Goal: Task Accomplishment & Management: Manage account settings

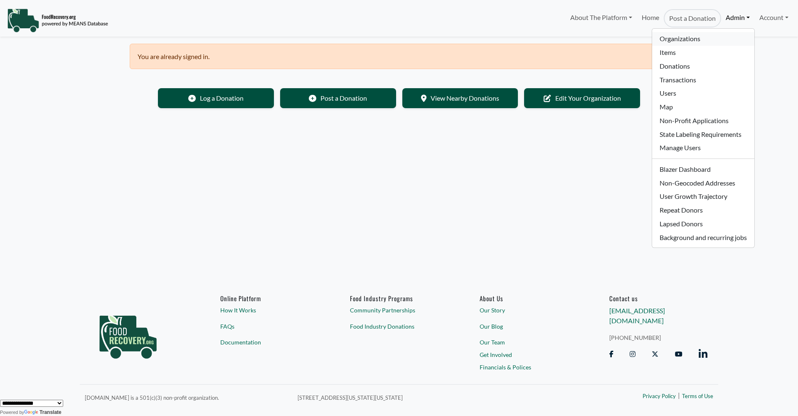
click at [676, 41] on link "Organizations" at bounding box center [703, 39] width 102 height 14
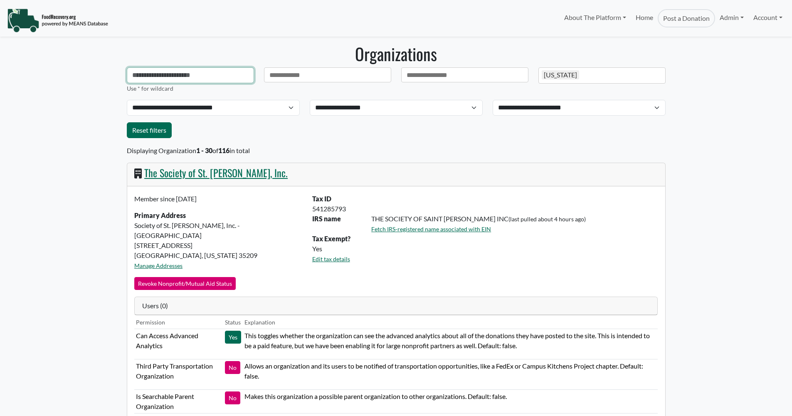
click at [144, 76] on input "text" at bounding box center [190, 75] width 127 height 16
paste input "**********"
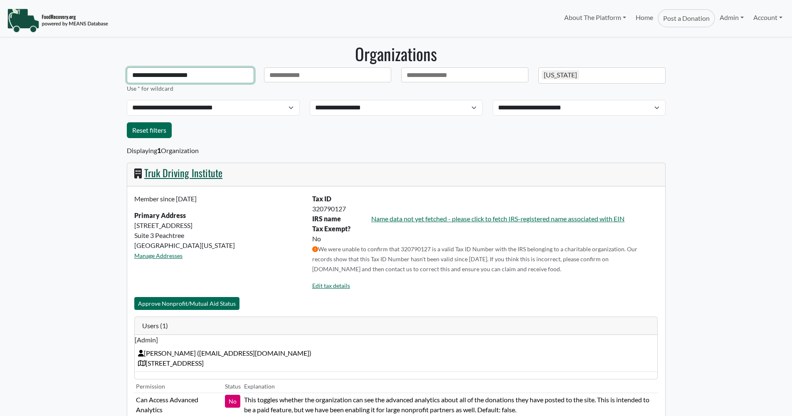
type input "**********"
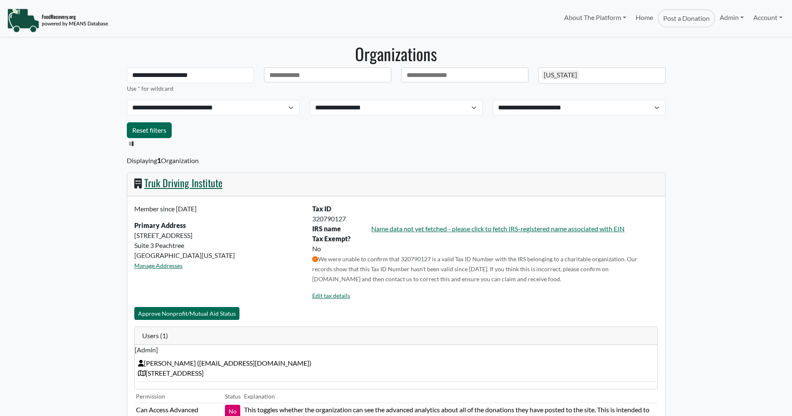
click at [182, 174] on div "Truk Driving Institute" at bounding box center [396, 184] width 538 height 23
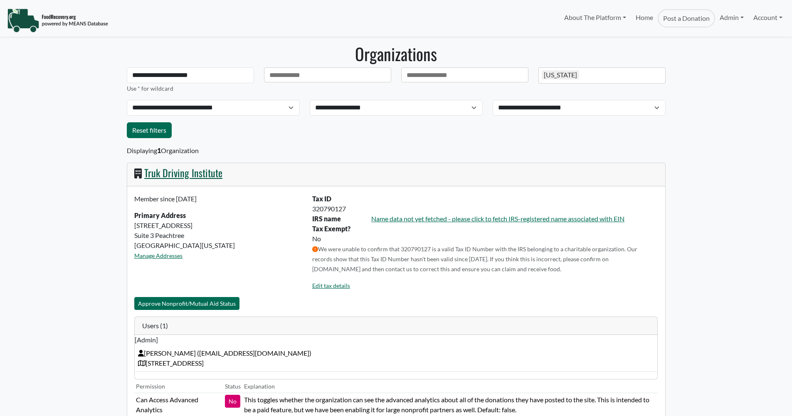
click at [184, 175] on link "Truk Driving Institute" at bounding box center [183, 172] width 78 height 15
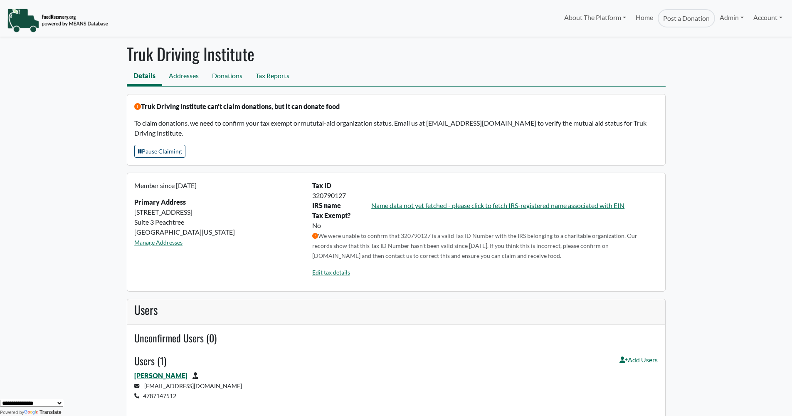
drag, startPoint x: 348, startPoint y: 195, endPoint x: 312, endPoint y: 184, distance: 37.5
click at [312, 184] on div "Tax ID 320790127" at bounding box center [484, 190] width 355 height 20
copy div "Tax ID 320790127"
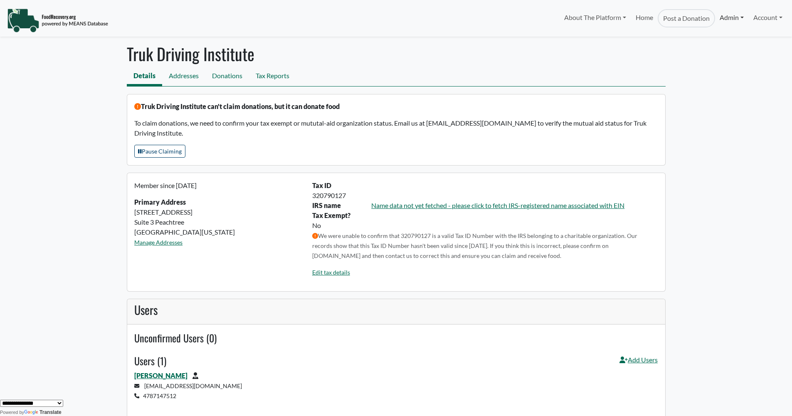
click at [729, 16] on link "Admin" at bounding box center [731, 17] width 33 height 17
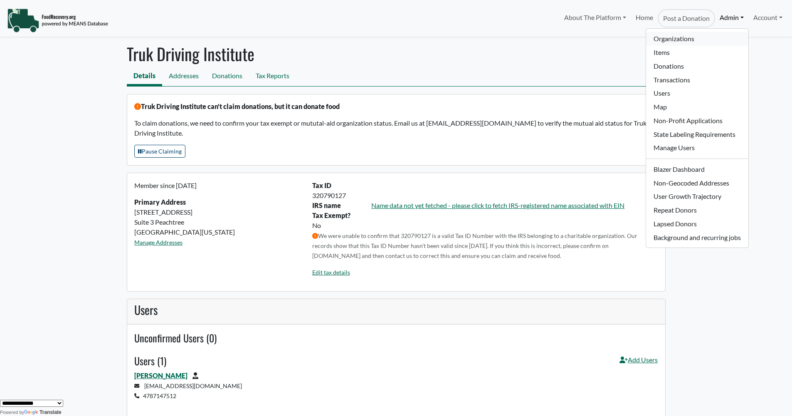
click at [691, 39] on link "Organizations" at bounding box center [697, 39] width 102 height 14
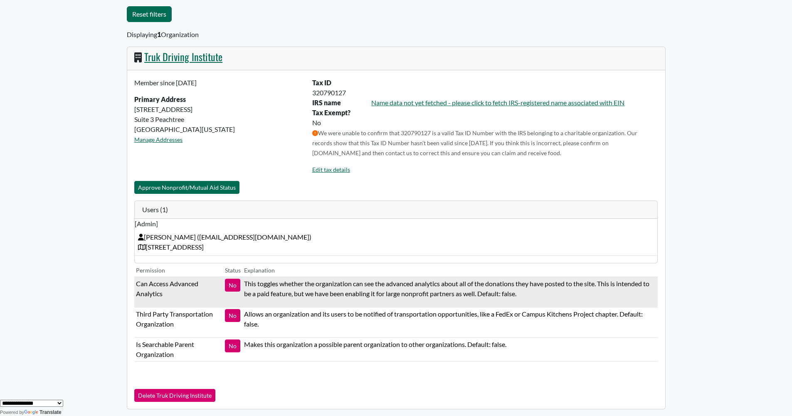
scroll to position [107, 0]
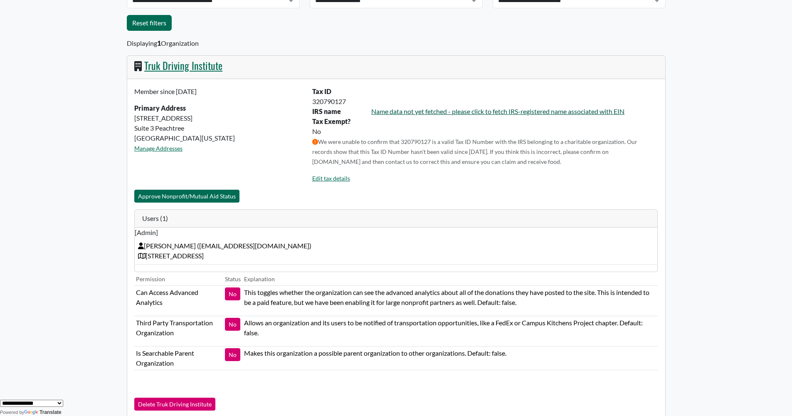
click at [447, 111] on link "Name data not yet fetched - please click to fetch IRS-registered name associate…" at bounding box center [497, 111] width 253 height 8
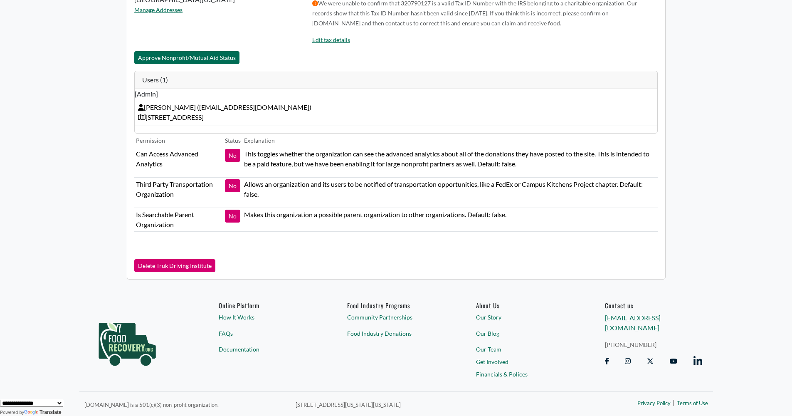
scroll to position [0, 0]
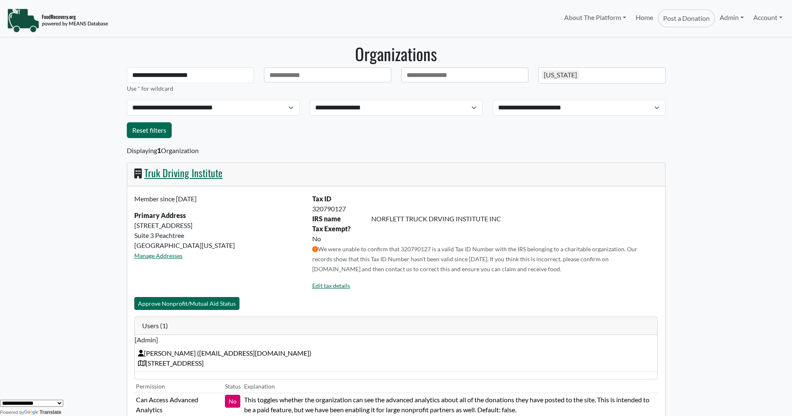
click at [418, 149] on div "Displaying 1 Organization Truk Driving Institute Member since [DATE] Primary Ad…" at bounding box center [396, 335] width 539 height 380
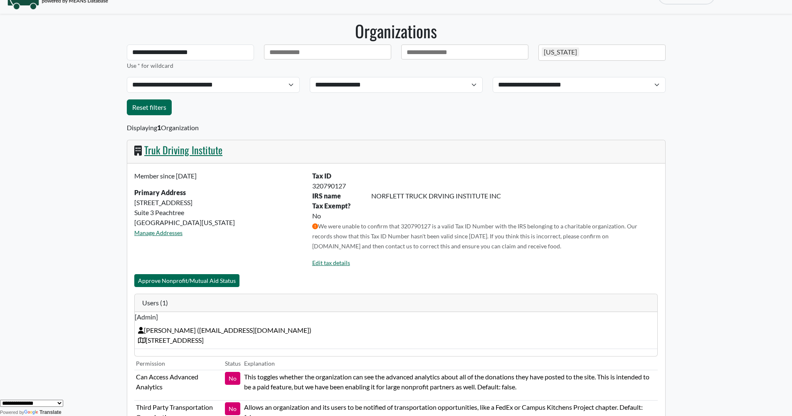
scroll to position [49, 0]
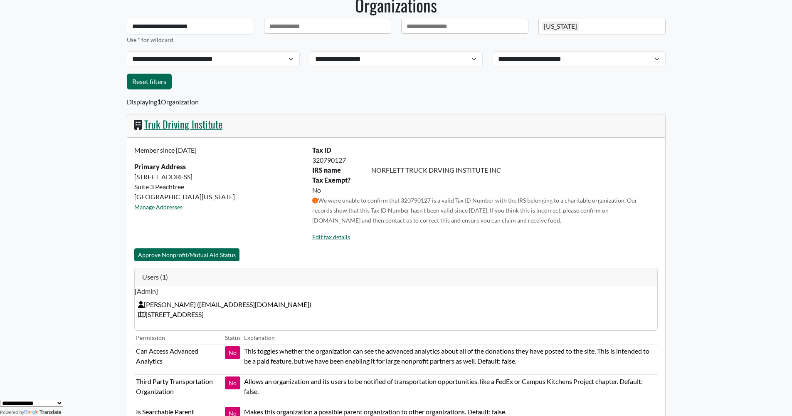
drag, startPoint x: 346, startPoint y: 160, endPoint x: 312, endPoint y: 160, distance: 34.5
click at [312, 160] on div "320790127" at bounding box center [484, 160] width 355 height 10
copy div "320790127"
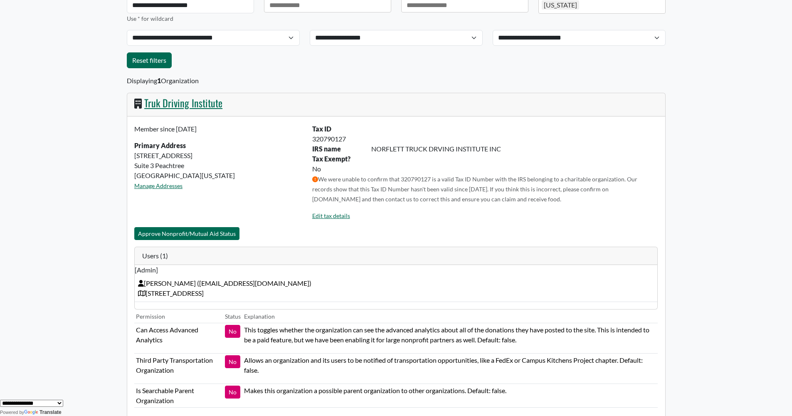
scroll to position [71, 0]
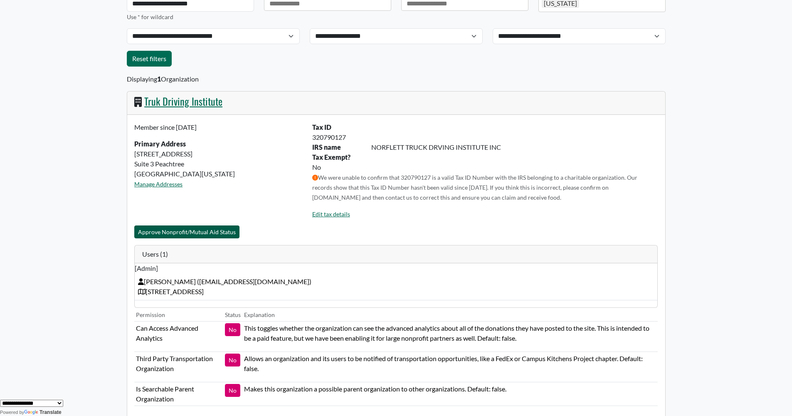
click at [215, 231] on button "Approve Nonprofit/Mutual Aid Status" at bounding box center [186, 231] width 105 height 13
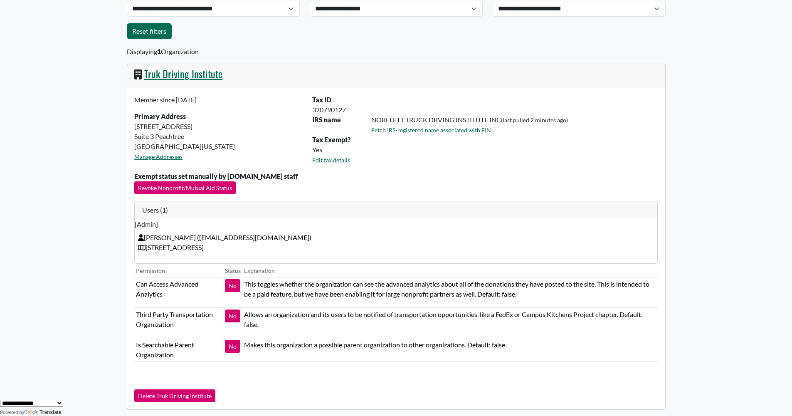
scroll to position [97, 0]
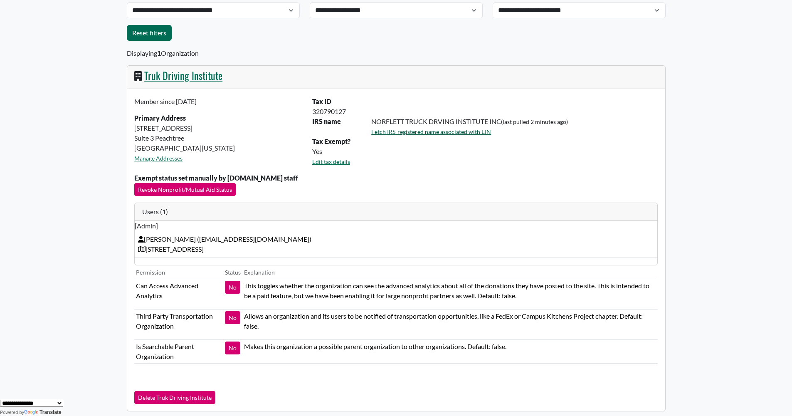
click at [396, 132] on link "Fetch IRS-registered name associated with EIN" at bounding box center [431, 131] width 120 height 7
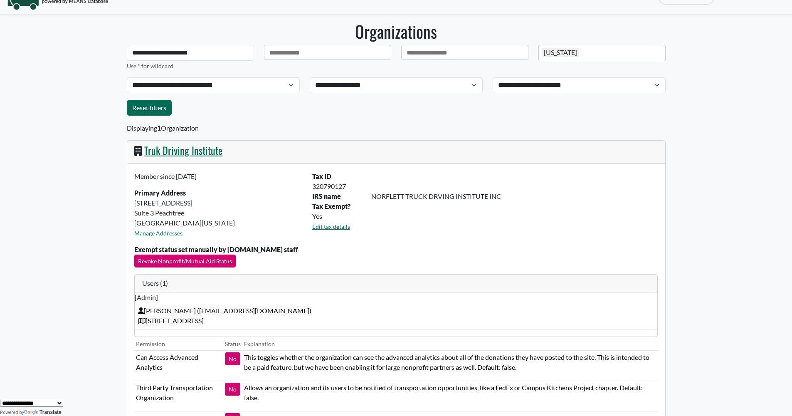
scroll to position [0, 0]
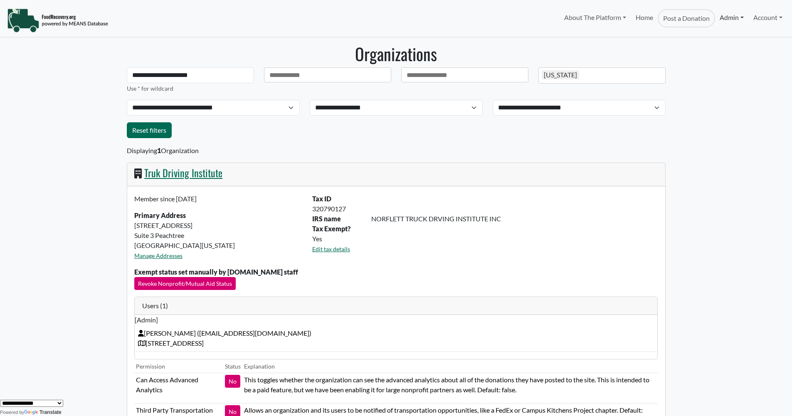
click at [730, 20] on link "Admin" at bounding box center [731, 17] width 33 height 17
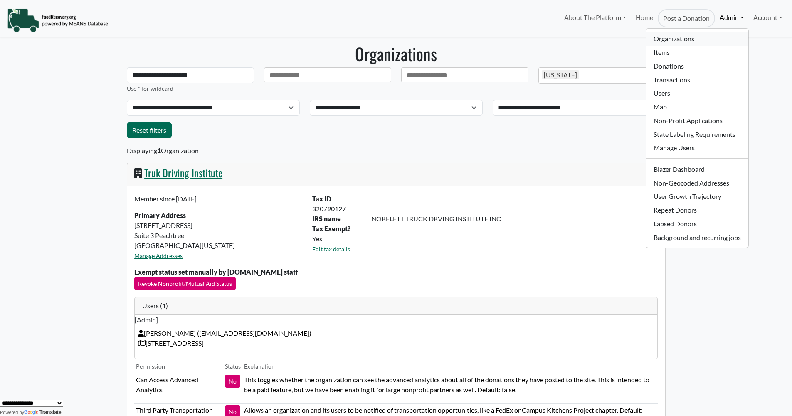
click at [685, 36] on link "Organizations" at bounding box center [697, 39] width 102 height 14
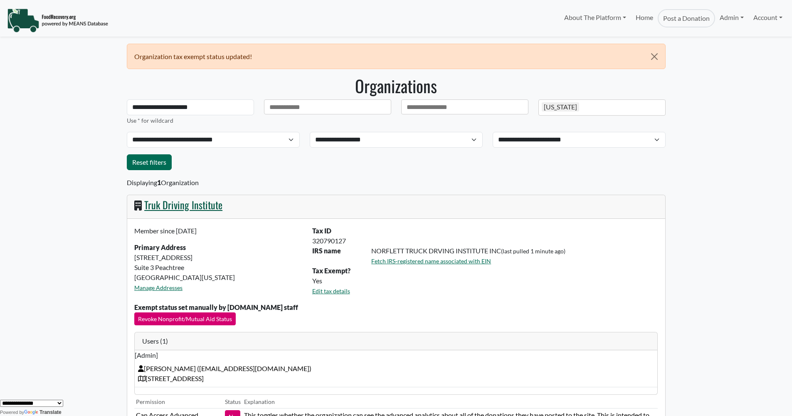
click at [185, 207] on link "Truk Driving Institute" at bounding box center [183, 204] width 78 height 15
